Goal: Transaction & Acquisition: Purchase product/service

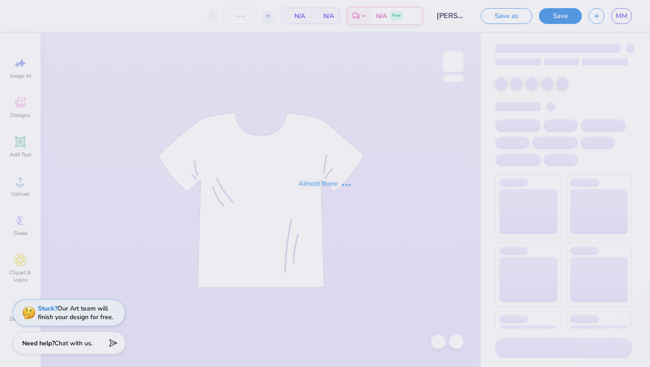
type input "28"
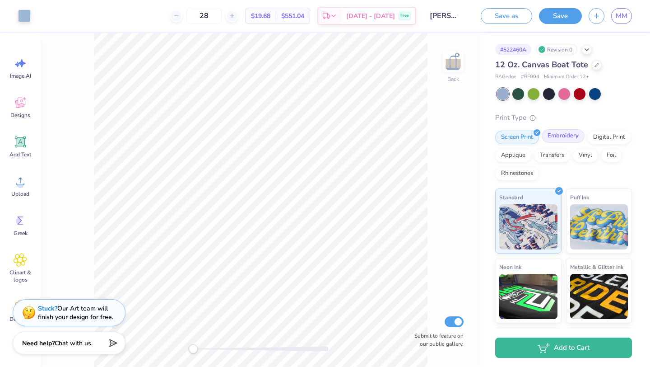
click at [568, 140] on div "Embroidery" at bounding box center [563, 136] width 43 height 14
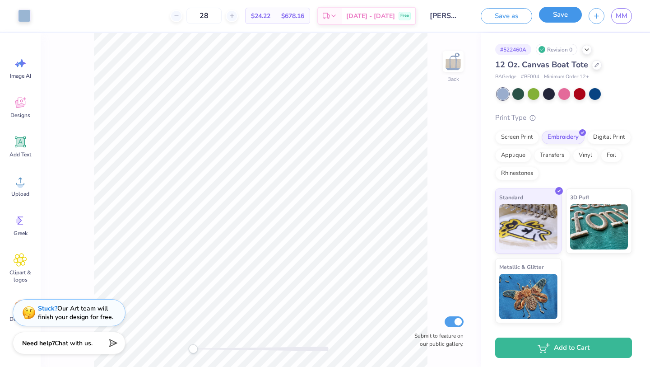
click at [566, 16] on button "Save" at bounding box center [560, 15] width 43 height 16
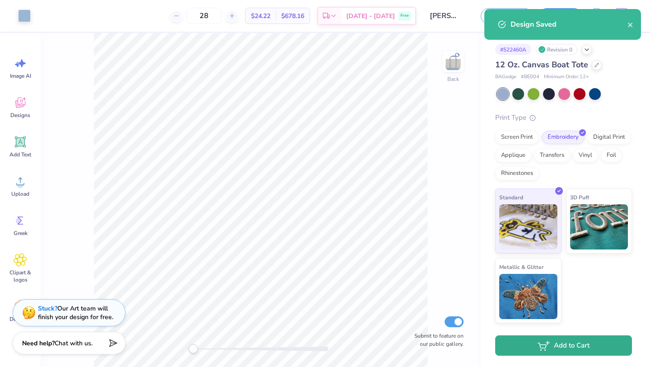
click at [556, 350] on button "Add to Cart" at bounding box center [563, 345] width 137 height 20
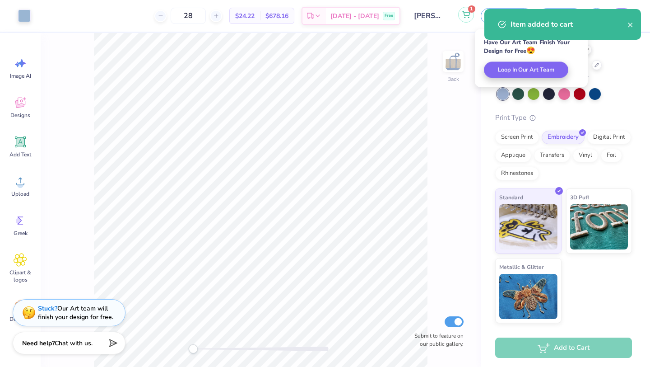
click at [466, 17] on icon at bounding box center [466, 14] width 8 height 7
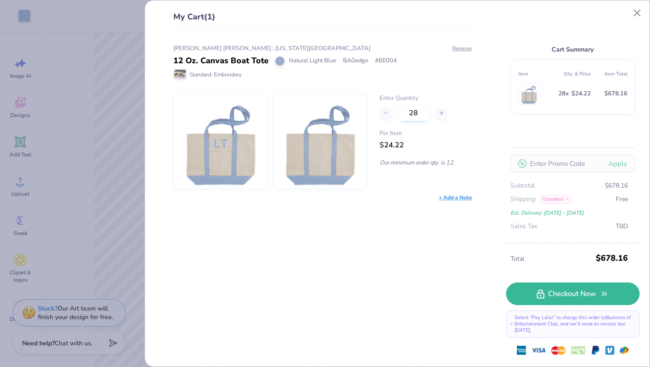
click at [421, 115] on input "28" at bounding box center [413, 113] width 35 height 16
type input "2"
type input "34"
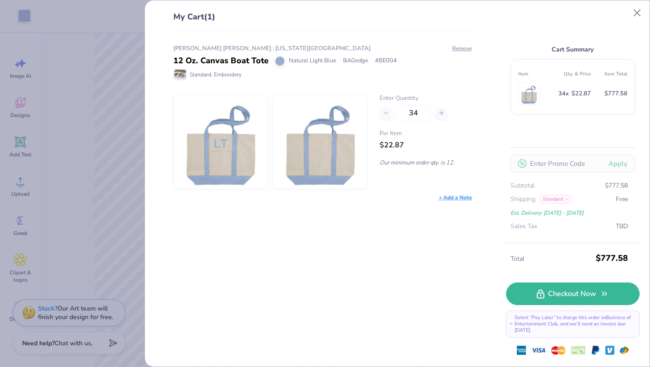
click at [97, 26] on div "My Cart (1) [PERSON_NAME] [PERSON_NAME] : [US_STATE] College 12 Oz. Canvas Boat…" at bounding box center [325, 183] width 650 height 367
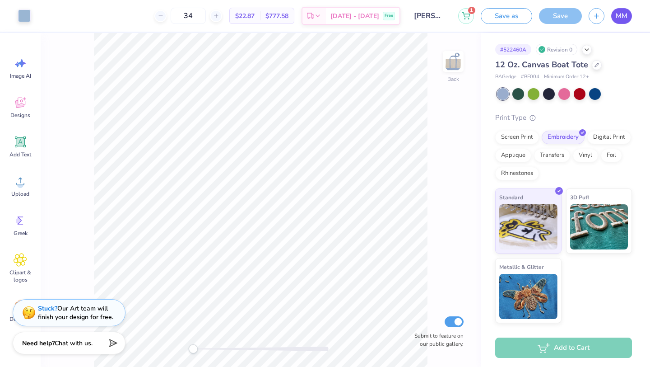
click at [628, 21] on link "MM" at bounding box center [621, 16] width 21 height 16
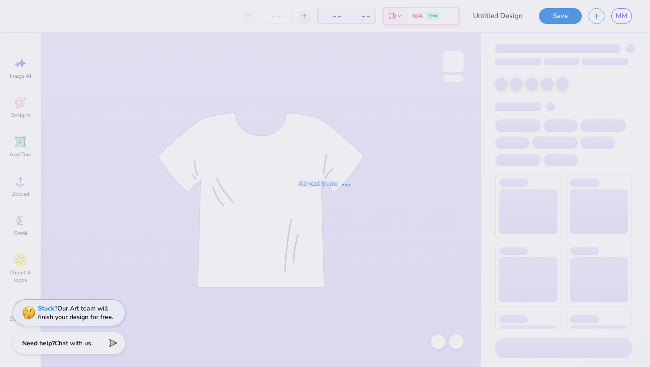
type input "[PERSON_NAME] [PERSON_NAME] : [US_STATE][GEOGRAPHIC_DATA]"
type input "50"
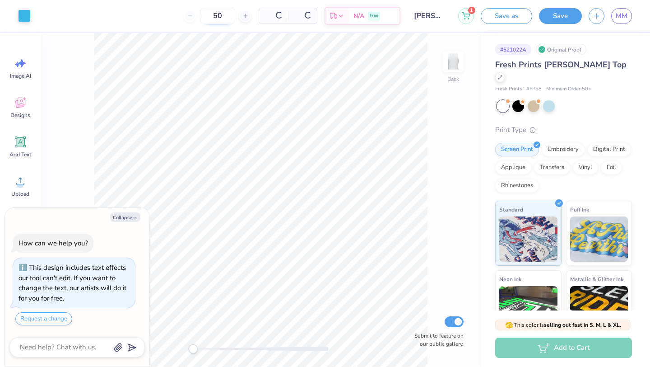
type textarea "x"
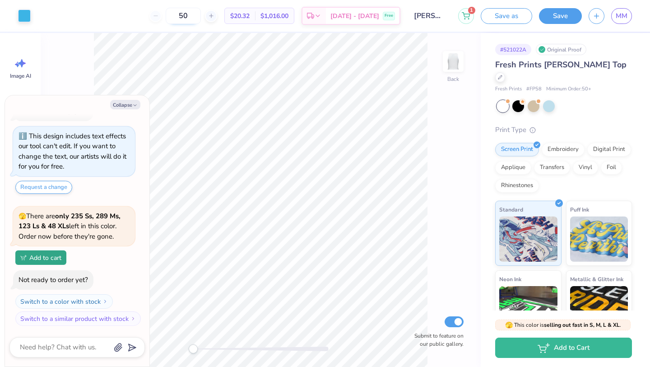
click at [214, 16] on icon at bounding box center [211, 16] width 6 height 6
type input "51"
type textarea "x"
click at [171, 21] on div "51" at bounding box center [183, 16] width 68 height 16
click at [159, 19] on icon at bounding box center [156, 16] width 6 height 6
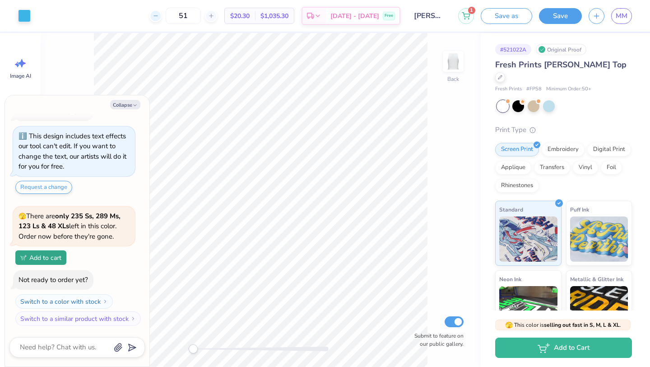
type input "50"
click at [171, 19] on div "50" at bounding box center [183, 16] width 68 height 16
type textarea "x"
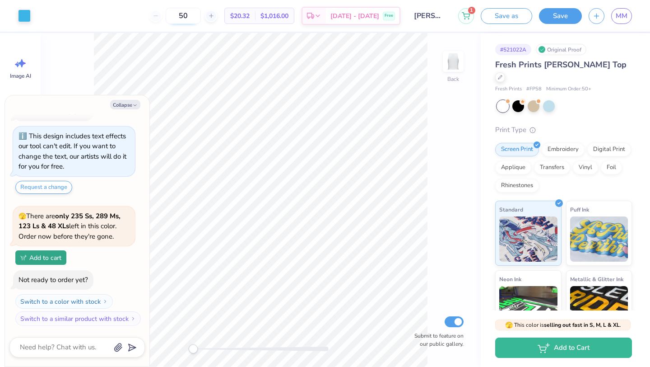
click at [198, 16] on input "50" at bounding box center [183, 16] width 35 height 16
type input "16"
type textarea "x"
type input "50"
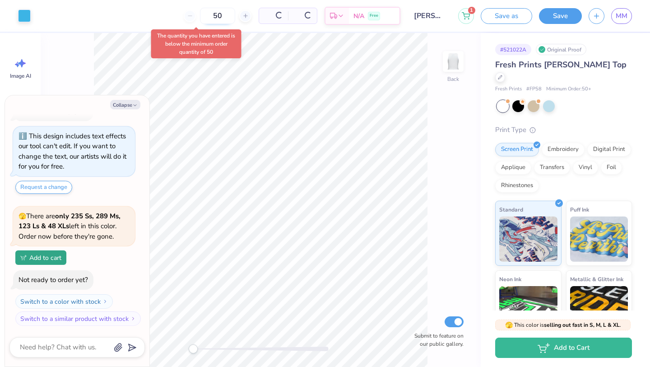
type textarea "x"
drag, startPoint x: 205, startPoint y: 15, endPoint x: 194, endPoint y: 15, distance: 10.8
click at [194, 15] on input "50" at bounding box center [183, 16] width 35 height 16
type input "50"
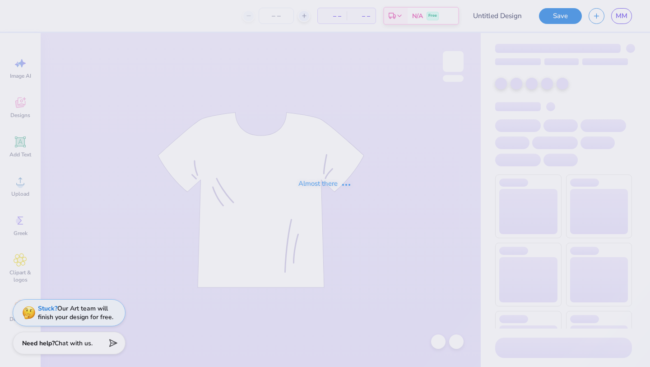
type input "[PERSON_NAME] [PERSON_NAME] : [US_STATE][GEOGRAPHIC_DATA]"
type input "5"
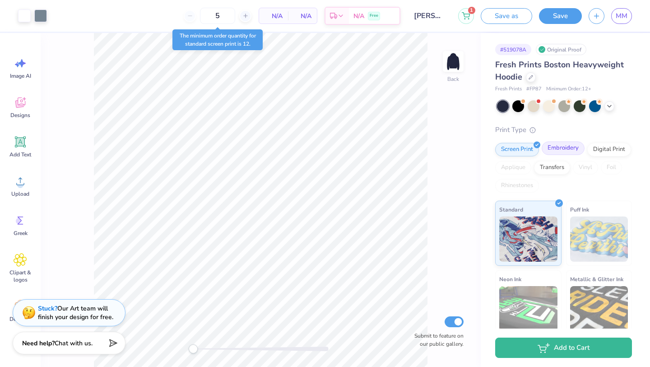
click at [566, 146] on div "Embroidery" at bounding box center [563, 148] width 43 height 14
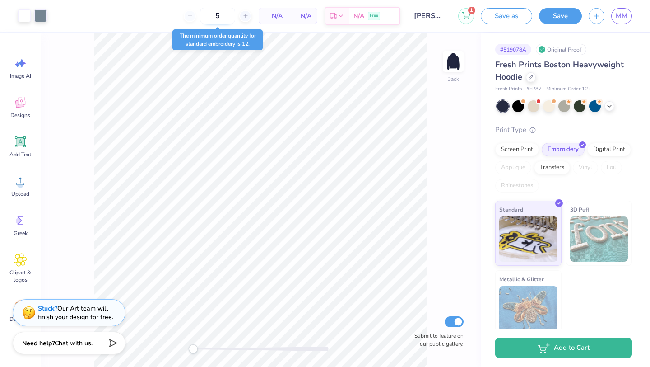
click at [228, 12] on input "5" at bounding box center [217, 16] width 35 height 16
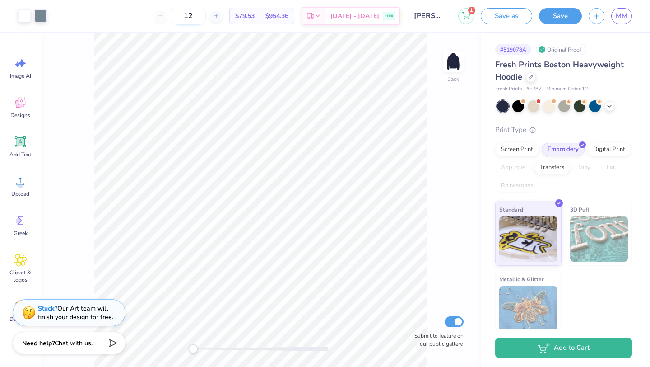
type input "1"
click at [513, 152] on div "Screen Print" at bounding box center [517, 148] width 44 height 14
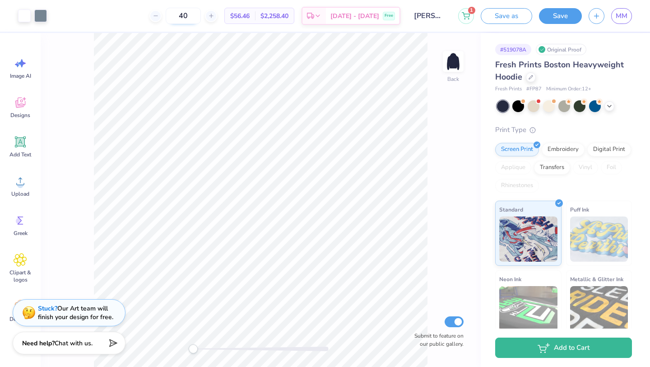
click at [201, 16] on input "40" at bounding box center [183, 16] width 35 height 16
type input "4"
type input "30"
click at [528, 78] on div at bounding box center [531, 76] width 10 height 10
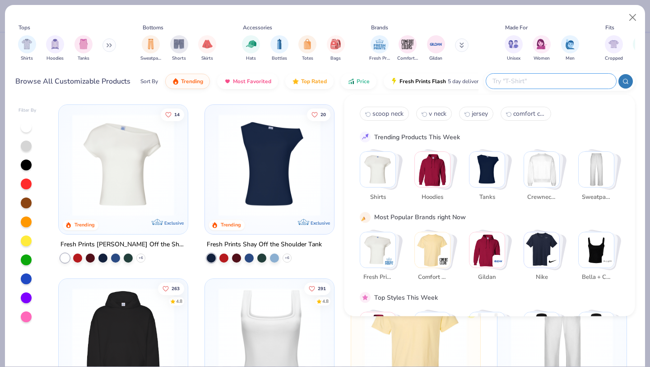
click at [570, 83] on input "text" at bounding box center [551, 81] width 118 height 10
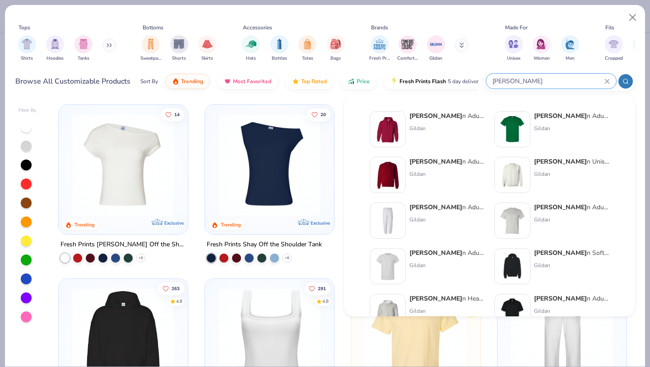
type input "gilda"
click at [538, 164] on strong "Gilda" at bounding box center [560, 161] width 53 height 9
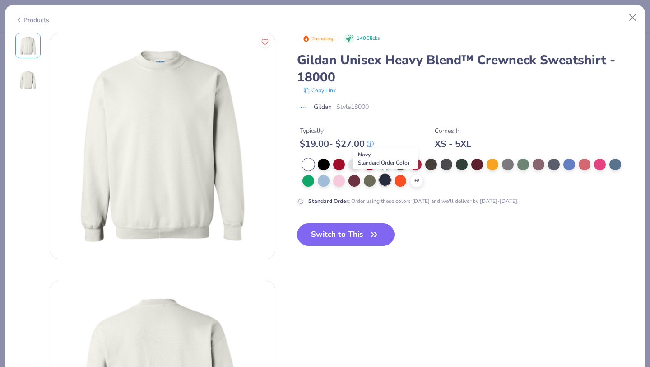
click at [384, 182] on div at bounding box center [385, 180] width 12 height 12
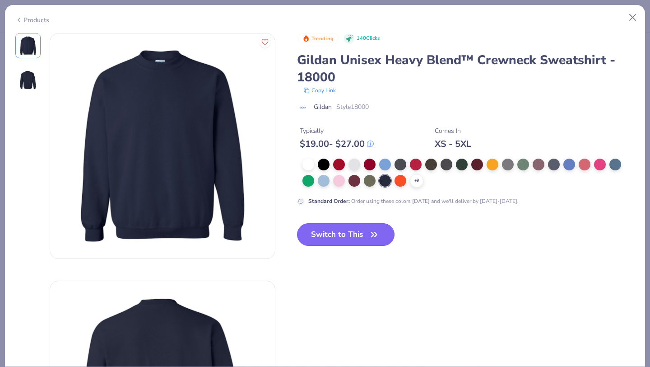
click at [359, 231] on button "Switch to This" at bounding box center [346, 234] width 98 height 23
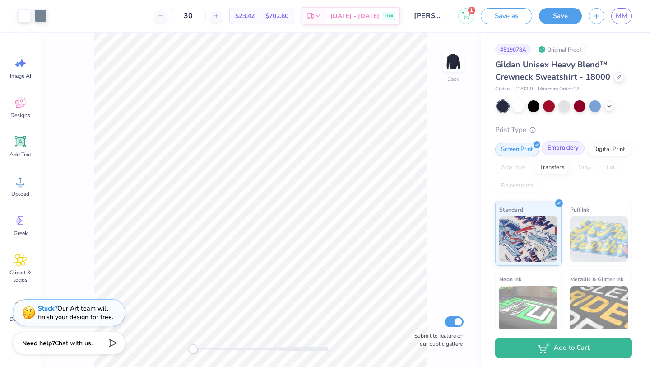
click at [567, 153] on div "Embroidery" at bounding box center [563, 148] width 43 height 14
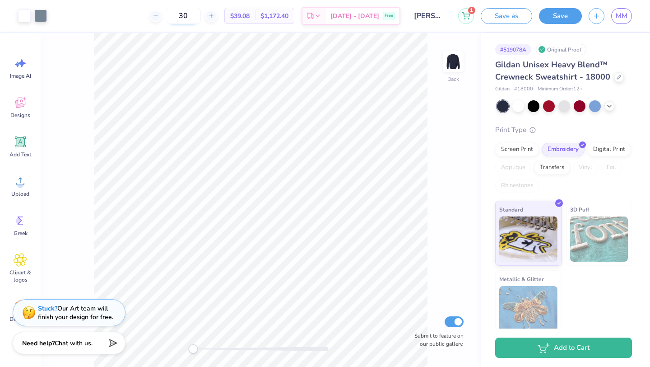
click at [201, 18] on input "30" at bounding box center [183, 16] width 35 height 16
type input "3"
type input "45"
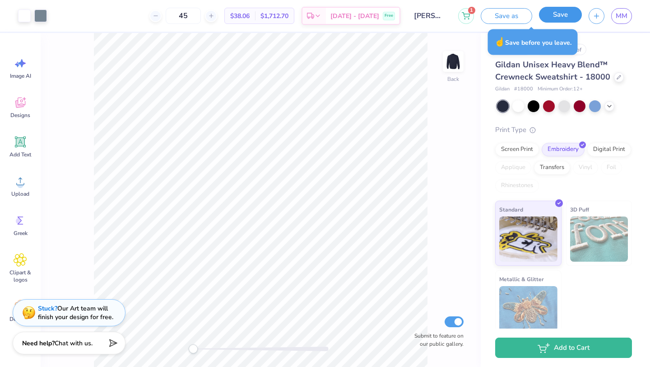
click at [560, 12] on button "Save" at bounding box center [560, 15] width 43 height 16
